Goal: Transaction & Acquisition: Book appointment/travel/reservation

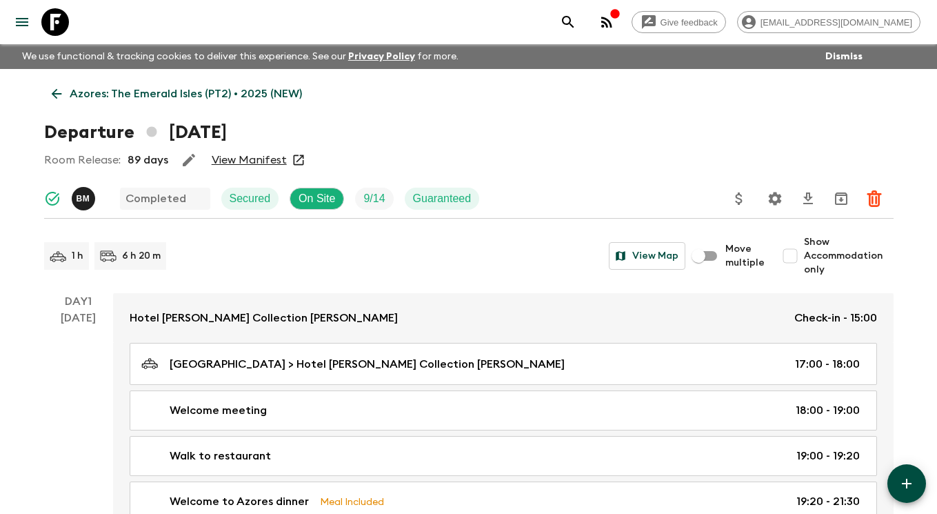
scroll to position [2917, 0]
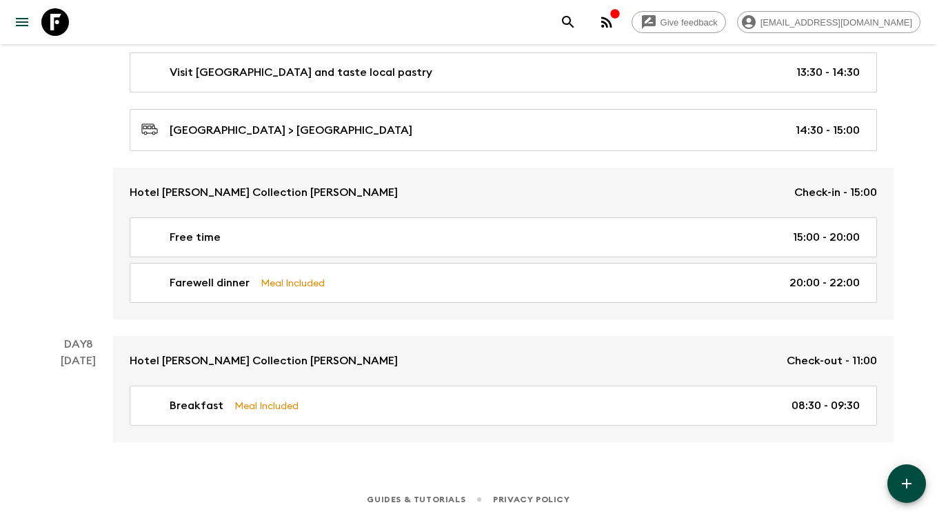
click at [49, 25] on icon at bounding box center [55, 22] width 28 height 28
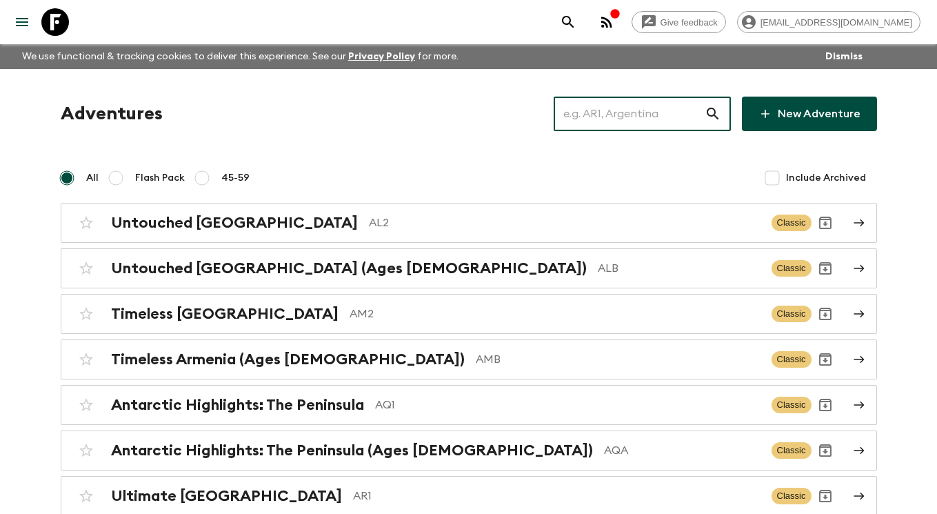
click at [619, 108] on input "text" at bounding box center [629, 113] width 151 height 39
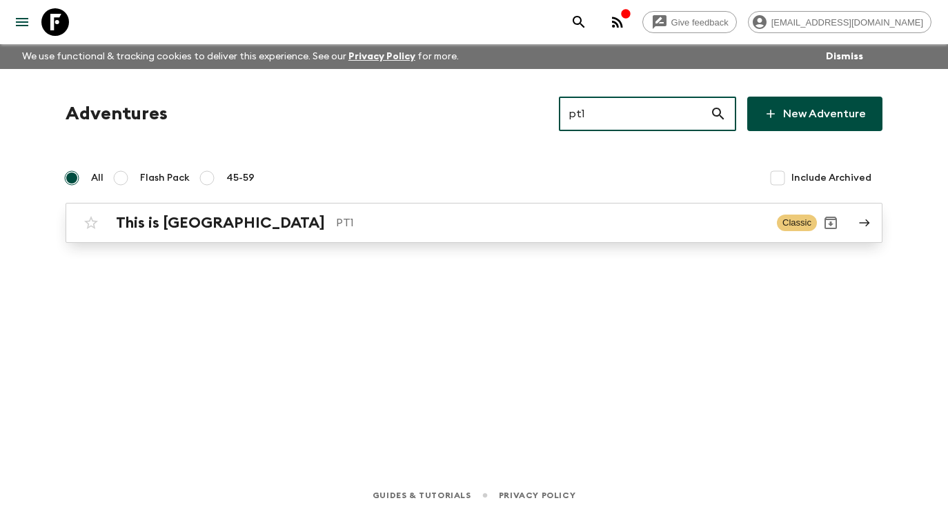
type input "pt1"
click at [651, 214] on p "PT1" at bounding box center [551, 222] width 430 height 17
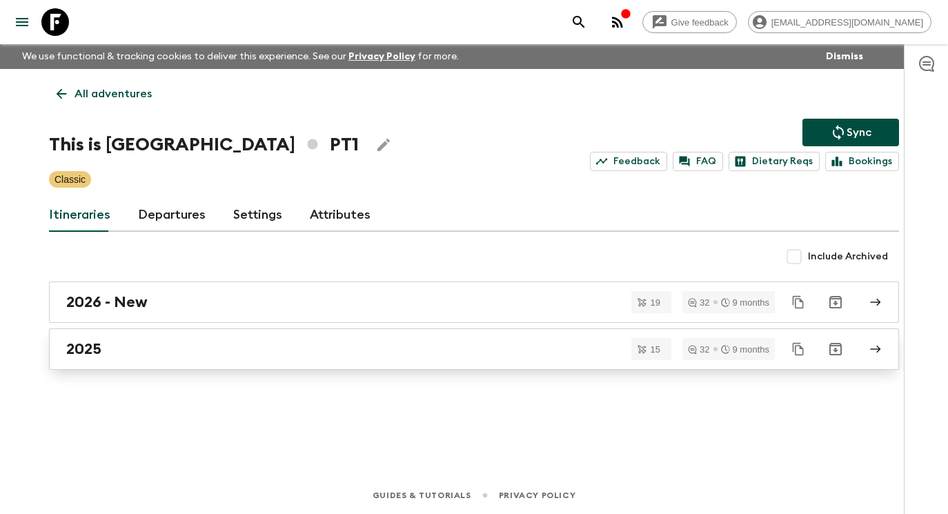
click at [557, 346] on div "2025" at bounding box center [460, 349] width 789 height 18
